Goal: Information Seeking & Learning: Check status

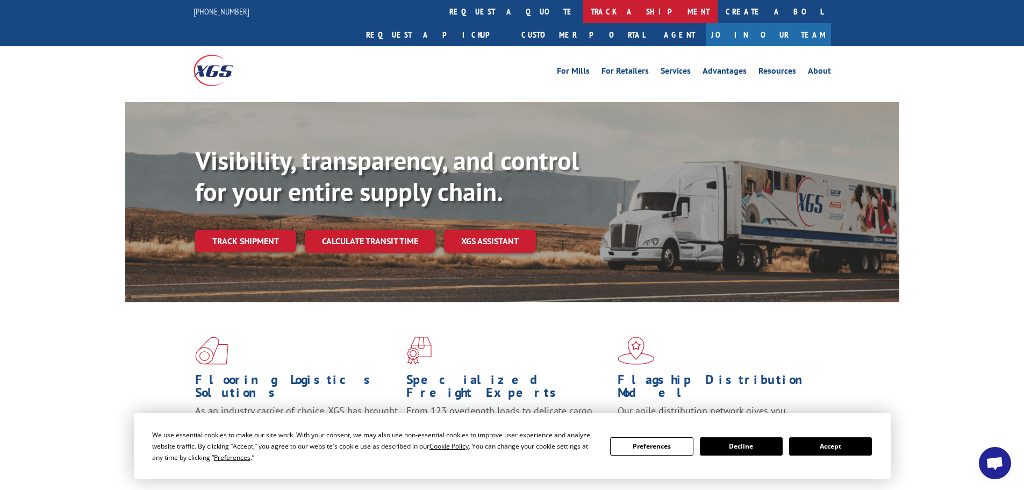
click at [583, 13] on link "track a shipment" at bounding box center [650, 11] width 135 height 23
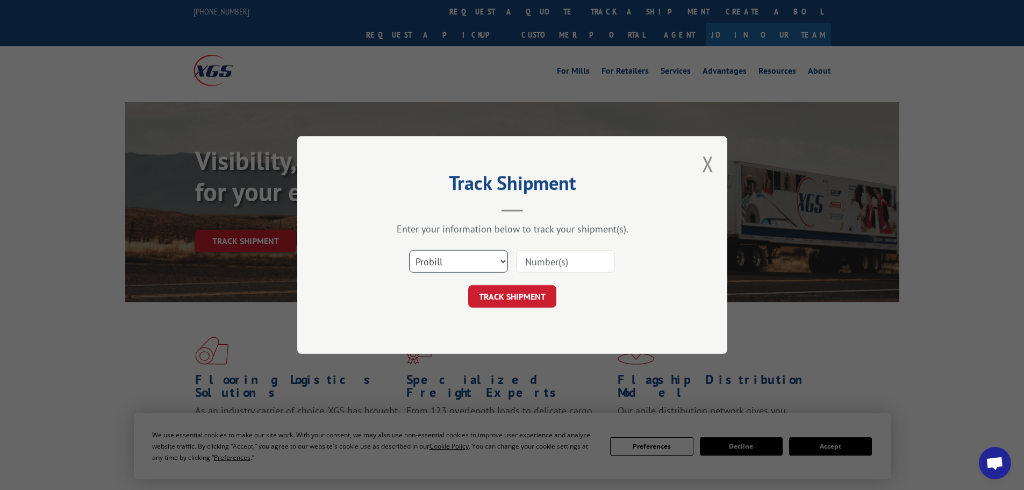
click at [466, 259] on select "Select category... Probill BOL PO" at bounding box center [458, 261] width 99 height 23
click at [472, 219] on div "Track Shipment Enter your information below to track your shipment(s). Select c…" at bounding box center [512, 245] width 430 height 218
click at [546, 263] on input at bounding box center [565, 261] width 99 height 23
type input "6010.357"
click button "TRACK SHIPMENT" at bounding box center [512, 296] width 88 height 23
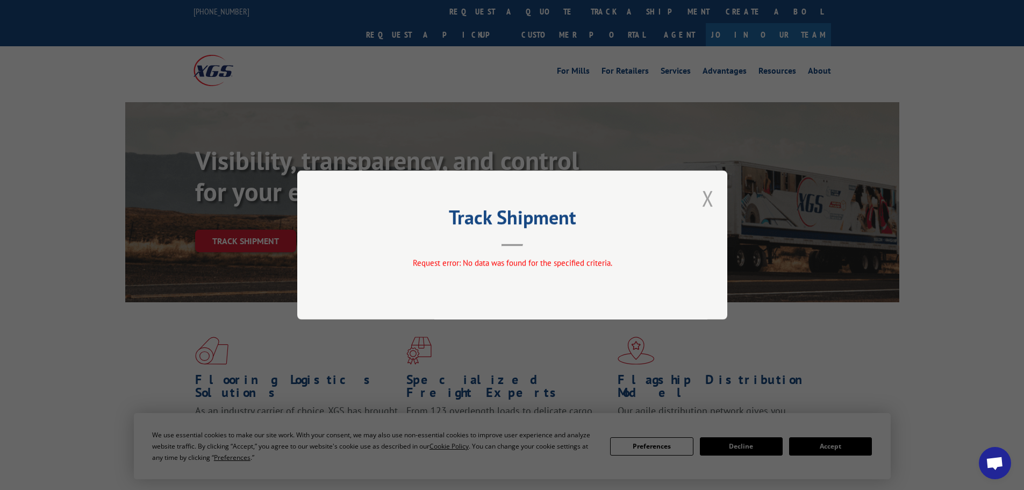
click at [705, 197] on button "Close modal" at bounding box center [708, 198] width 12 height 28
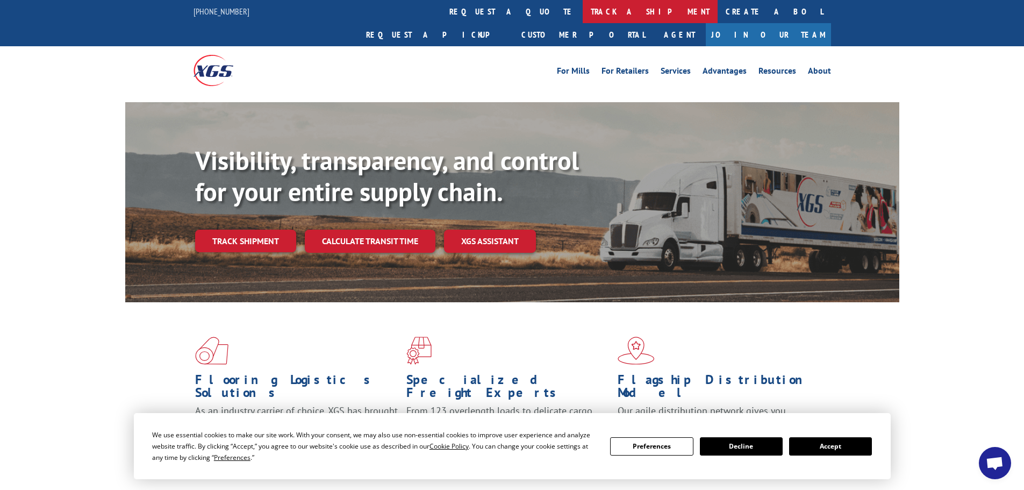
click at [583, 12] on link "track a shipment" at bounding box center [650, 11] width 135 height 23
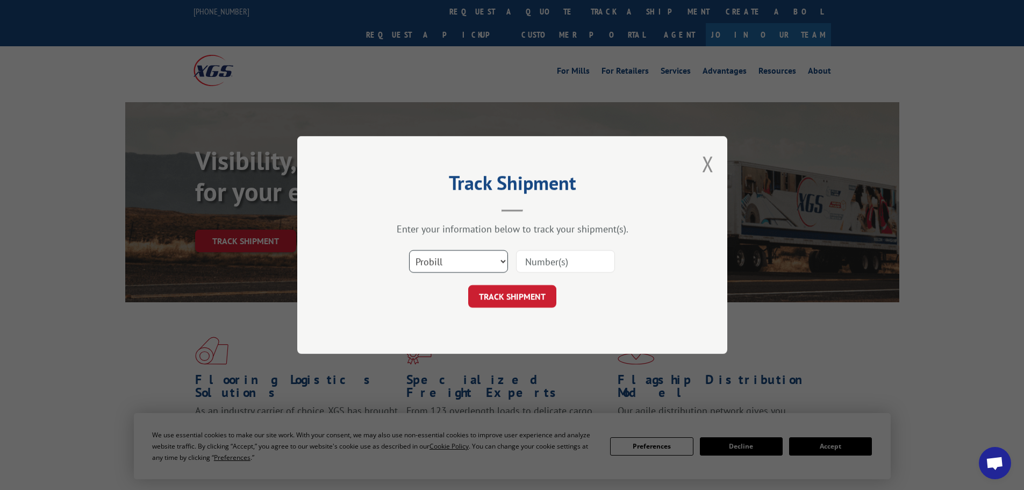
click at [460, 267] on select "Select category... Probill BOL PO" at bounding box center [458, 261] width 99 height 23
select select "bol"
click at [409, 250] on select "Select category... Probill BOL PO" at bounding box center [458, 261] width 99 height 23
drag, startPoint x: 516, startPoint y: 276, endPoint x: 524, endPoint y: 267, distance: 11.4
click at [517, 275] on div "Select category... Probill BOL PO" at bounding box center [512, 261] width 323 height 35
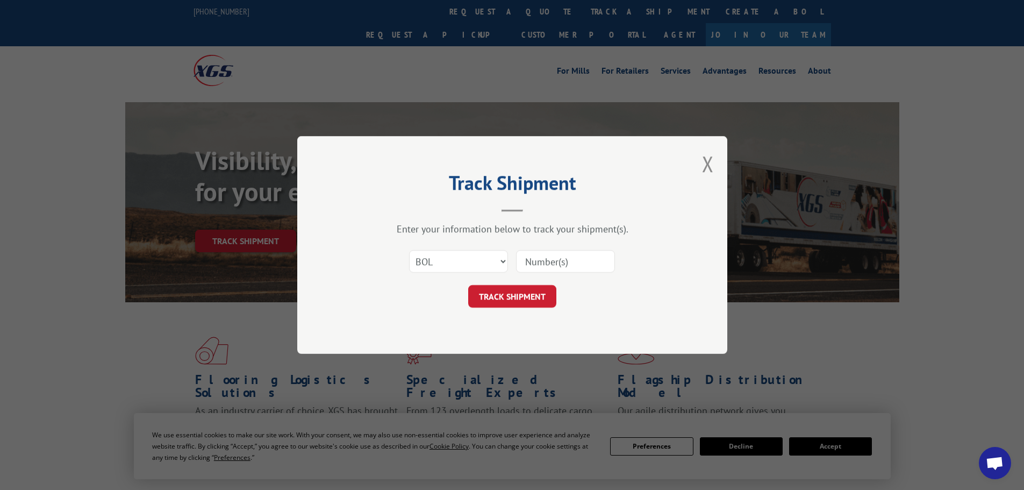
click at [527, 266] on input at bounding box center [565, 261] width 99 height 23
type input "6010357"
click button "TRACK SHIPMENT" at bounding box center [512, 296] width 88 height 23
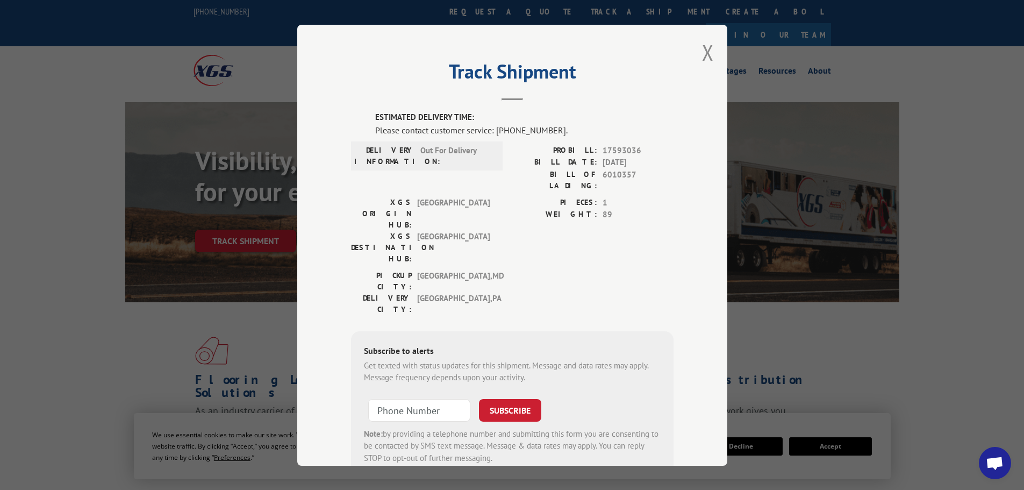
click at [702, 53] on button "Close modal" at bounding box center [708, 52] width 12 height 28
